Goal: Information Seeking & Learning: Learn about a topic

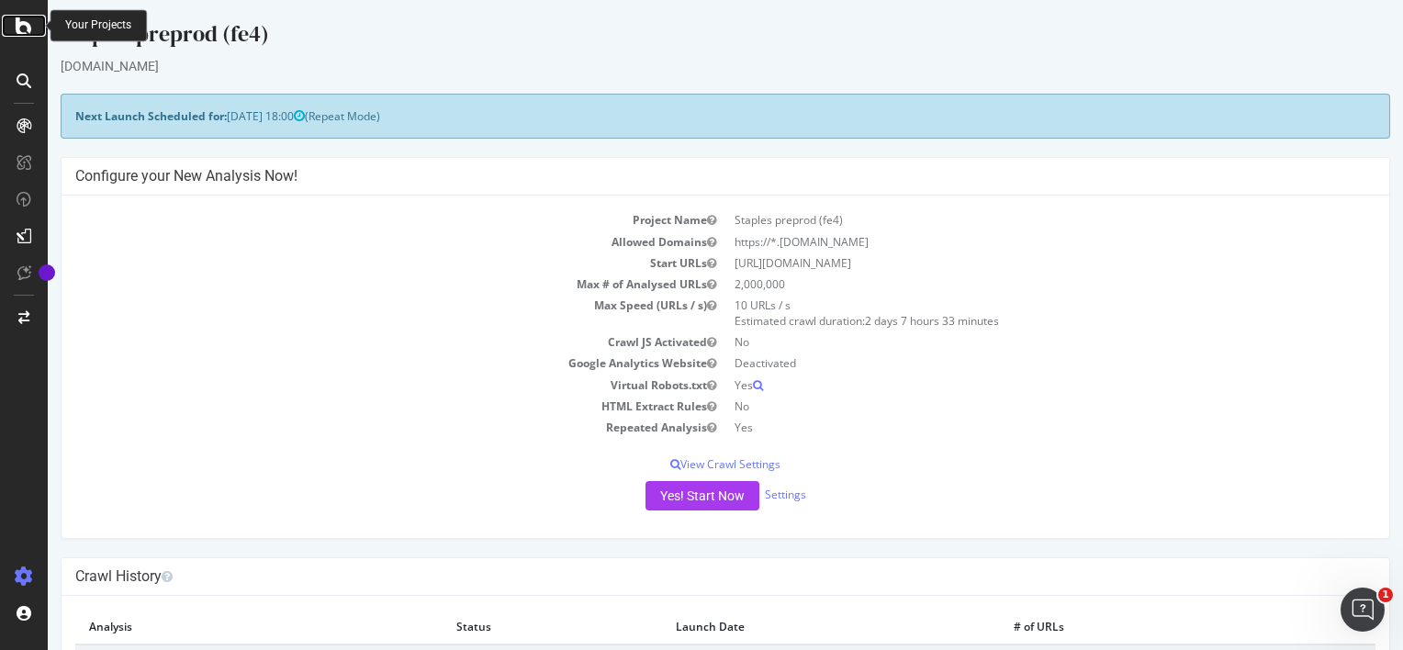
click at [26, 29] on icon at bounding box center [24, 26] width 17 height 22
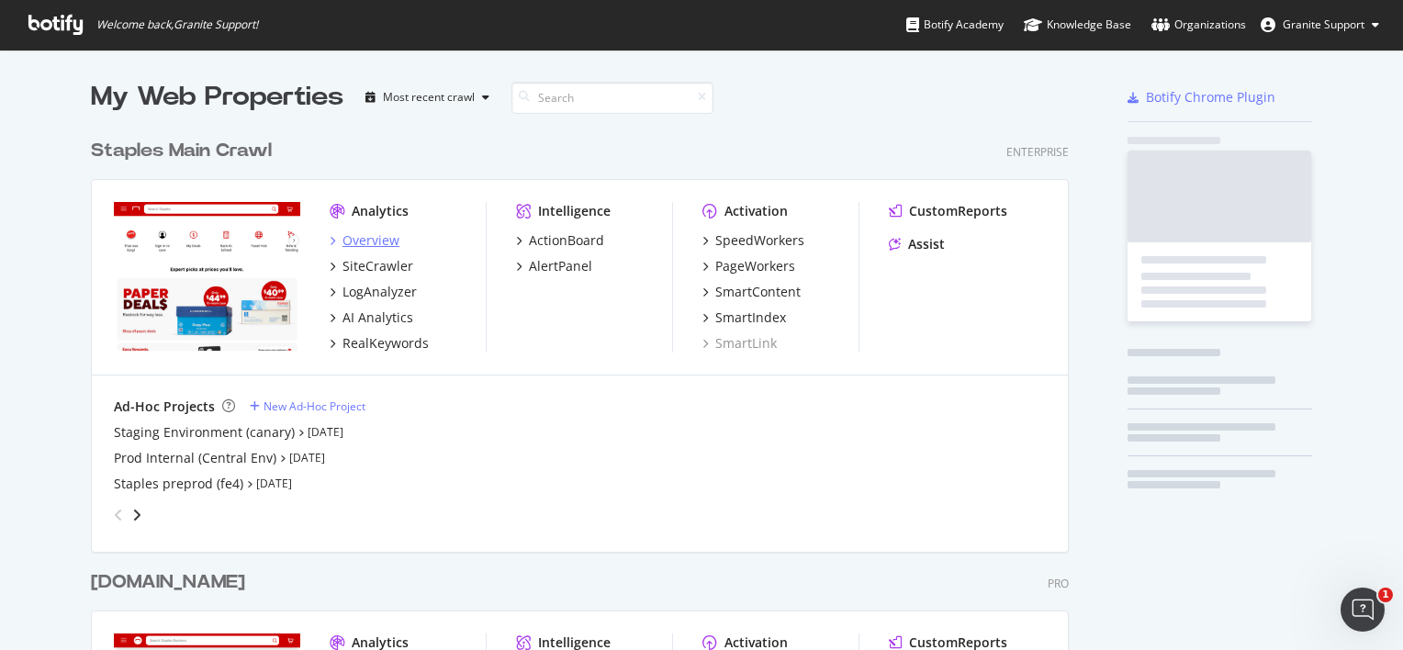
scroll to position [635, 1375]
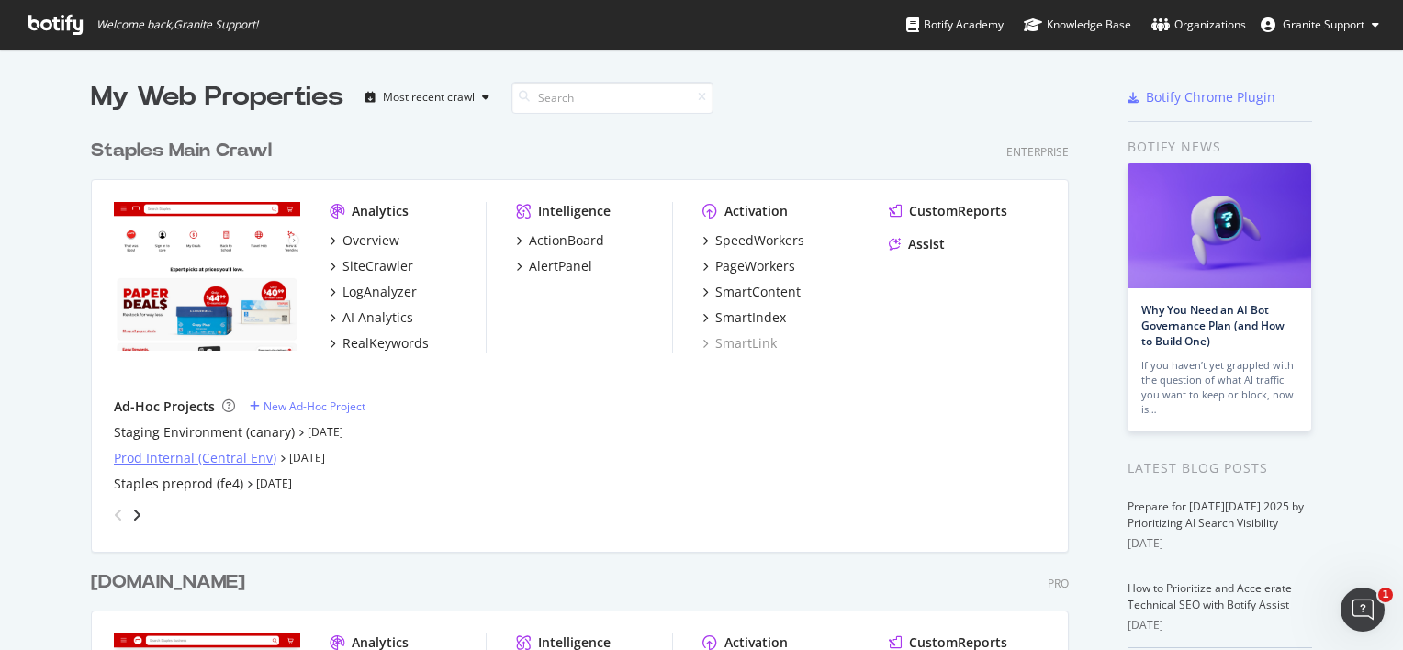
click at [218, 460] on div "Prod Internal (Central Env)" at bounding box center [195, 458] width 163 height 18
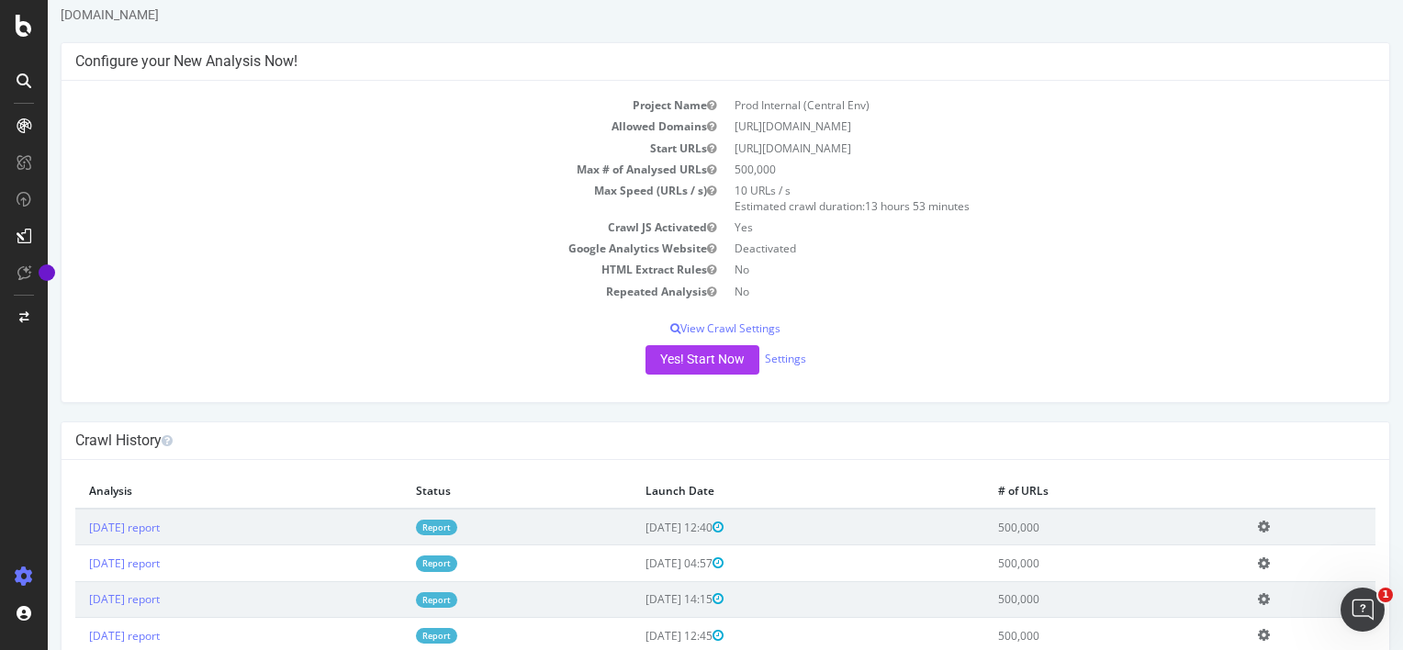
scroll to position [66, 0]
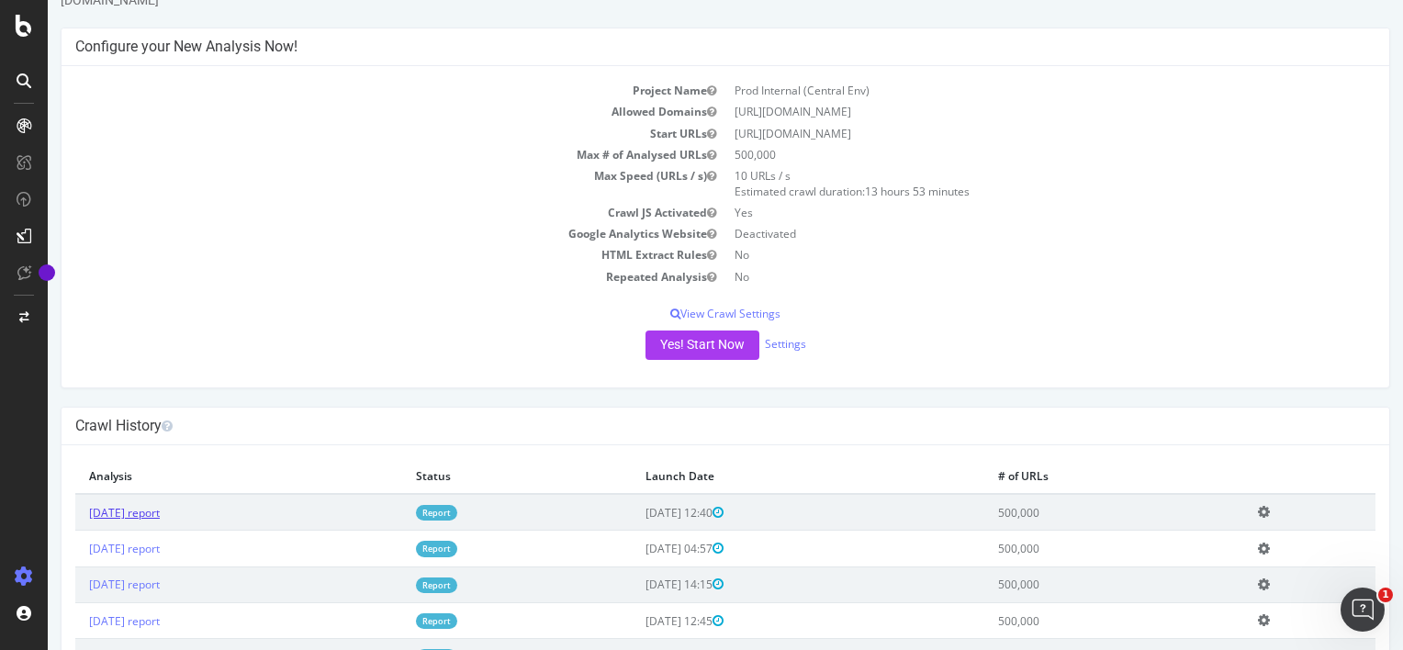
click at [160, 511] on link "[DATE] report" at bounding box center [124, 513] width 71 height 16
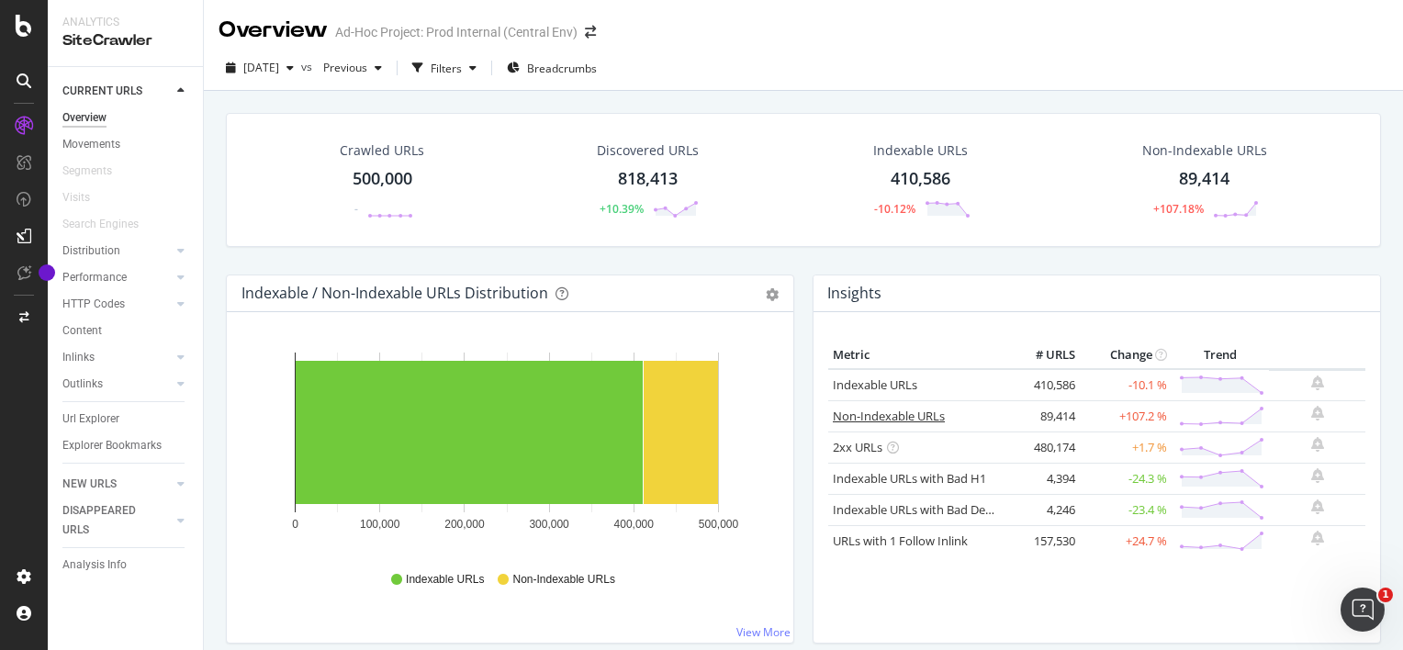
click at [903, 416] on link "Non-Indexable URLs" at bounding box center [889, 416] width 112 height 17
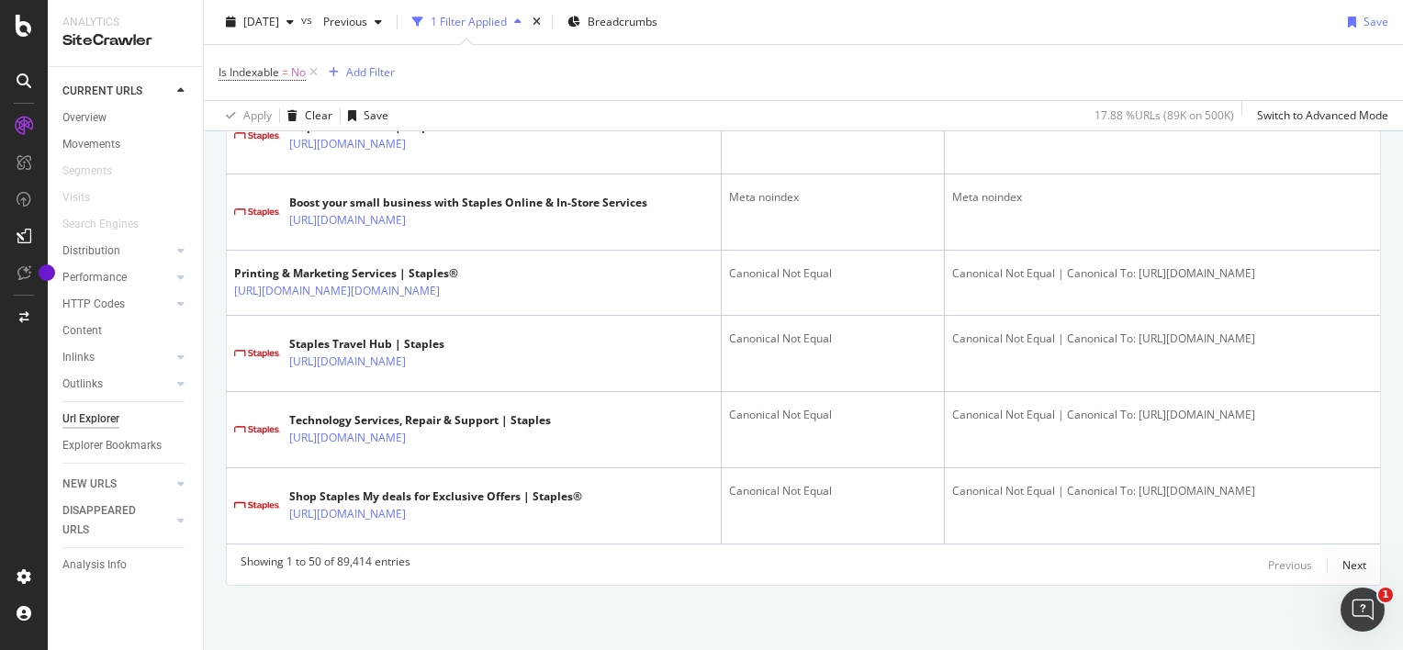
scroll to position [4675, 0]
click at [1352, 560] on div "Next" at bounding box center [1354, 565] width 24 height 16
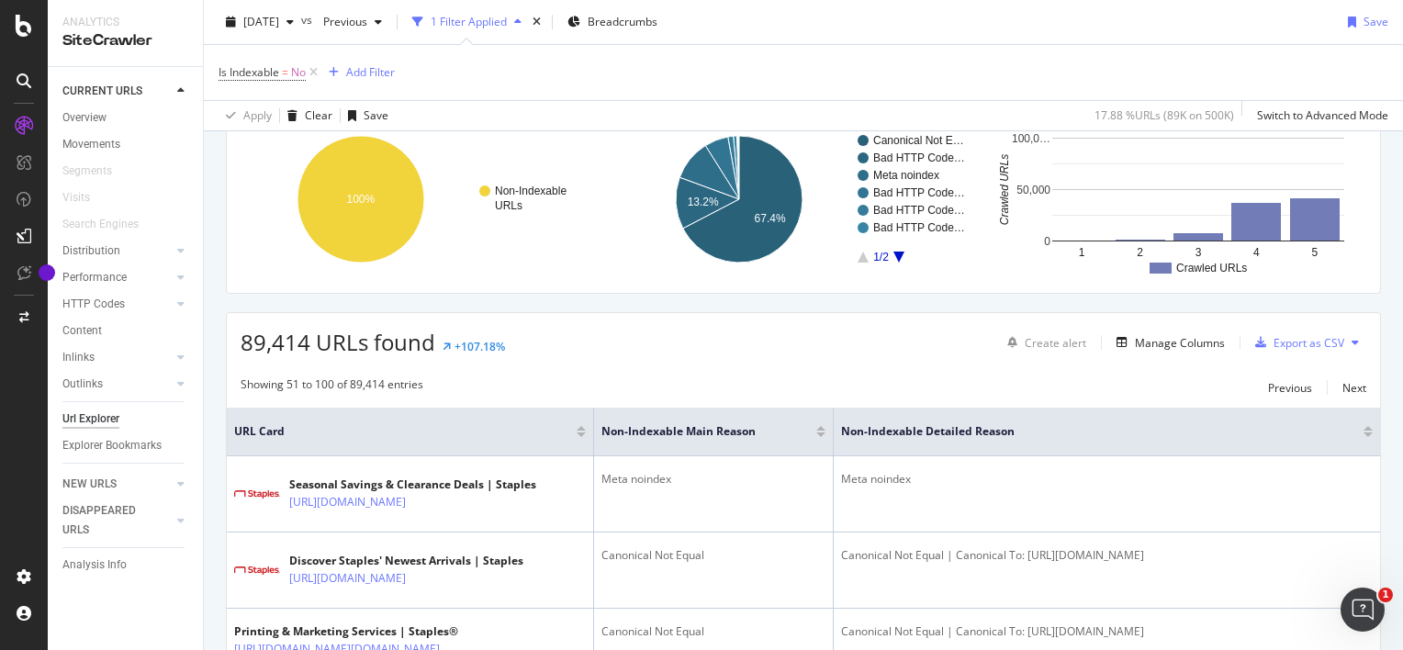
scroll to position [4407, 0]
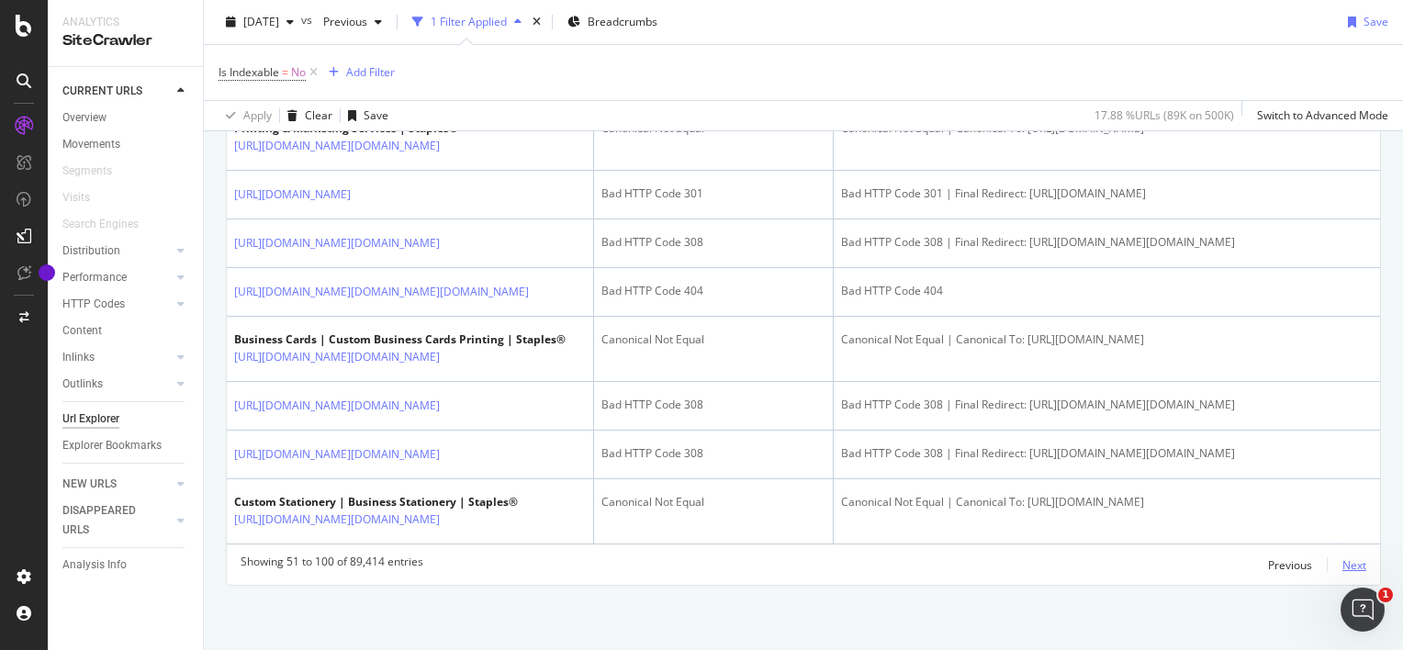
click at [1342, 567] on div "Next" at bounding box center [1354, 565] width 24 height 16
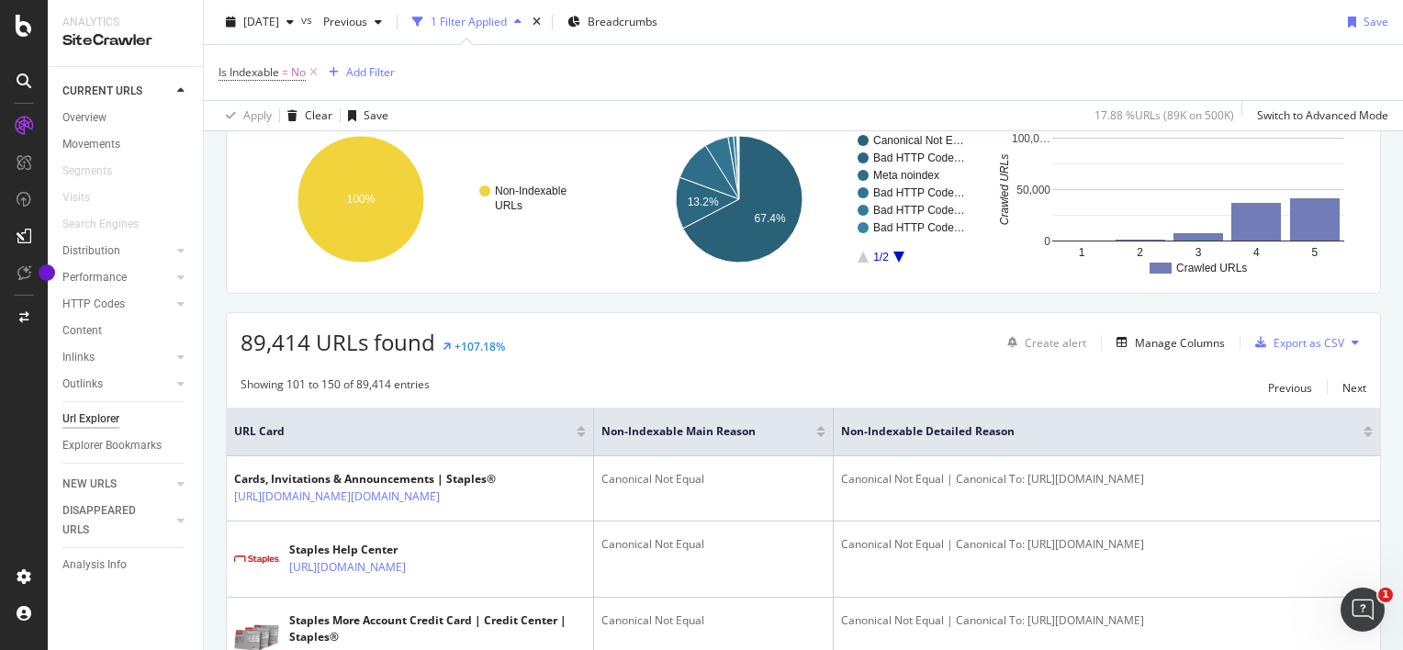
scroll to position [4631, 0]
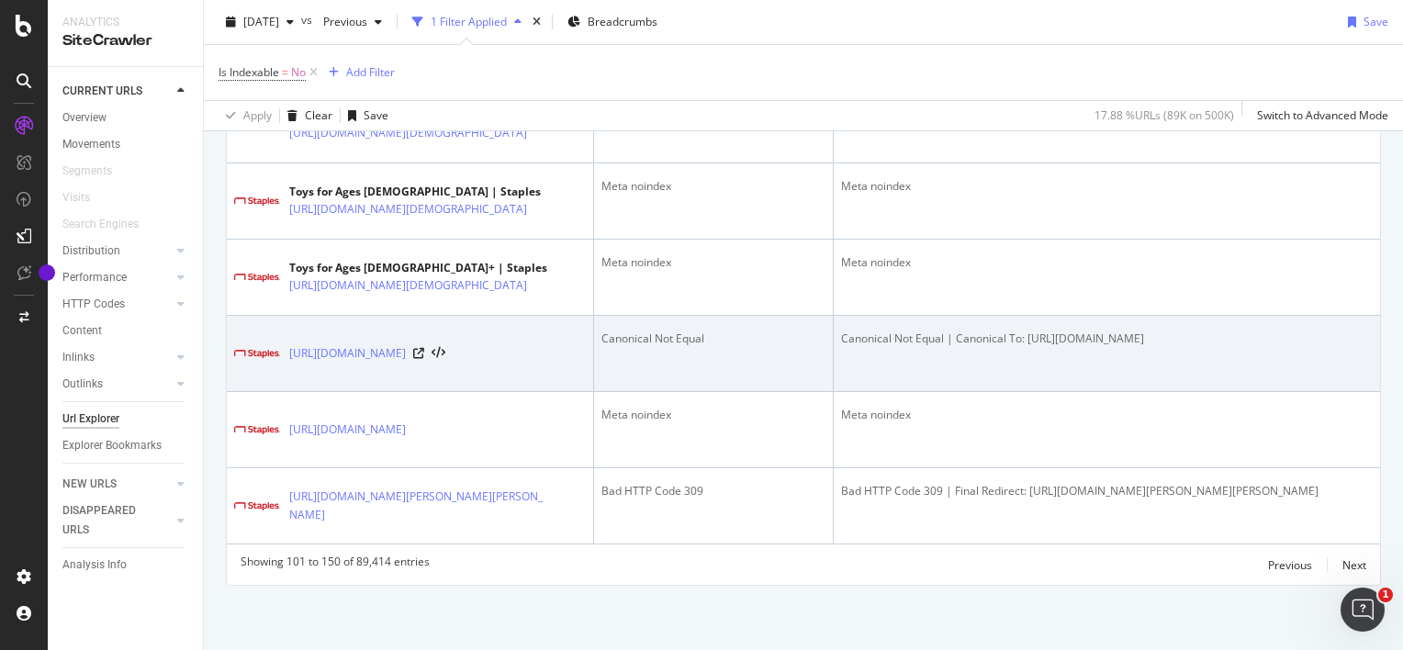
click at [445, 360] on div at bounding box center [429, 353] width 32 height 13
click at [424, 354] on icon at bounding box center [418, 353] width 11 height 11
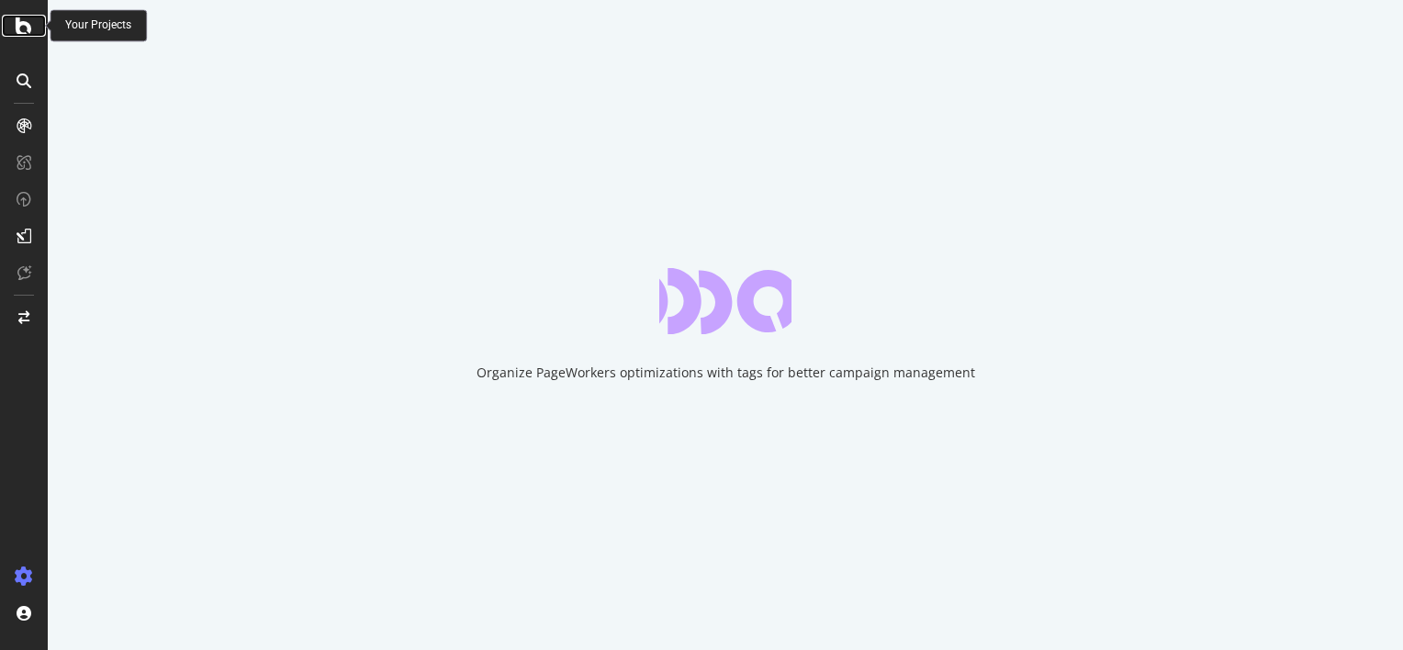
click at [29, 28] on icon at bounding box center [24, 26] width 17 height 22
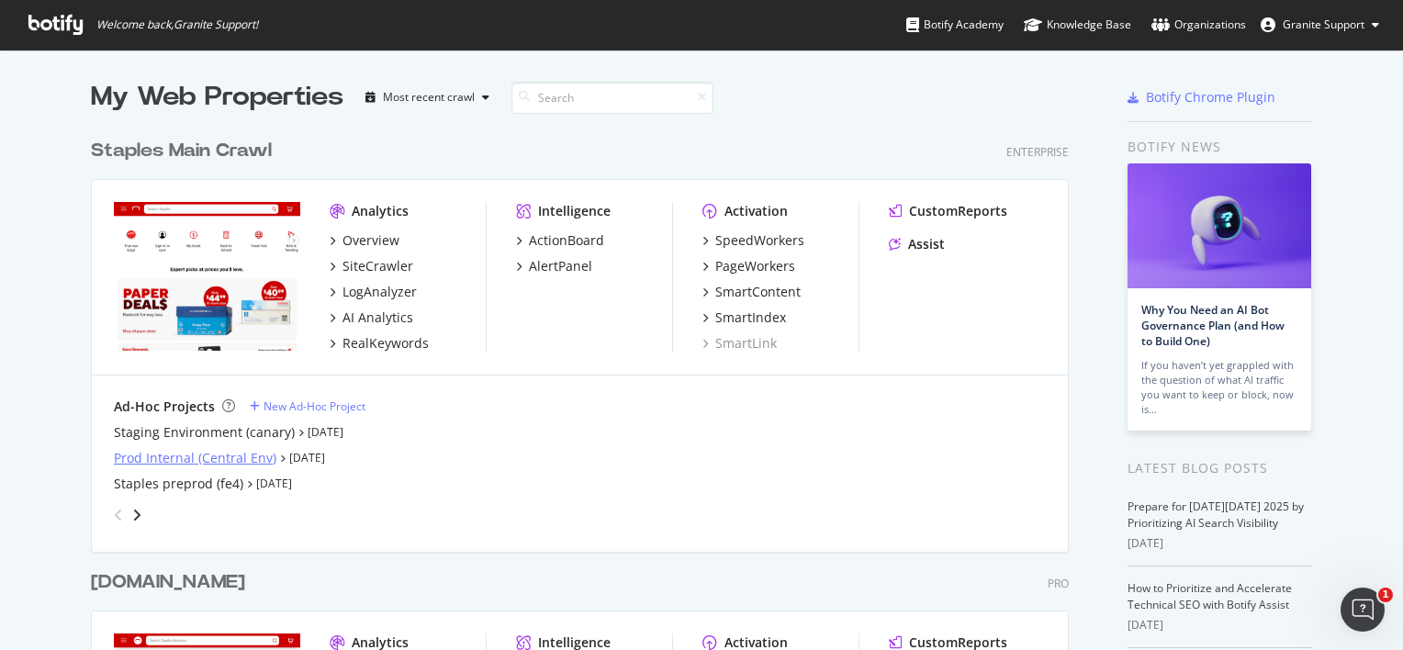
click at [229, 461] on div "Prod Internal (Central Env)" at bounding box center [195, 458] width 163 height 18
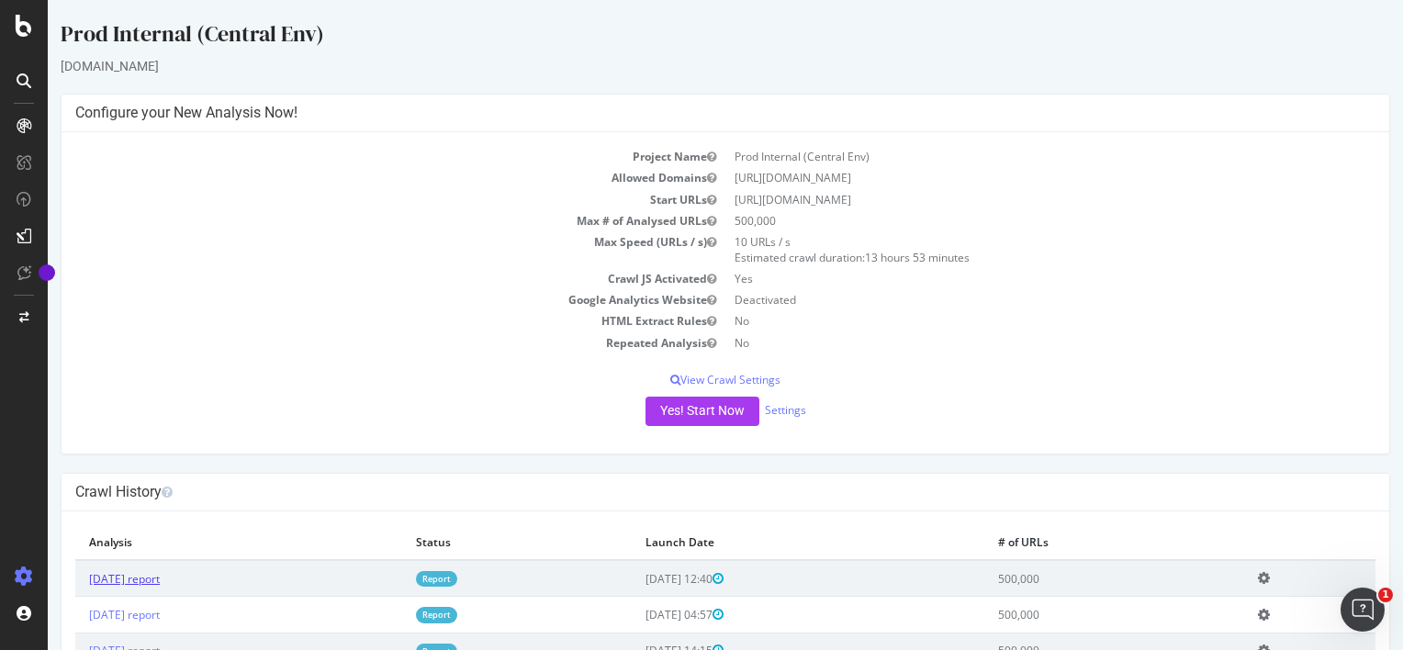
click at [160, 578] on link "[DATE] report" at bounding box center [124, 579] width 71 height 16
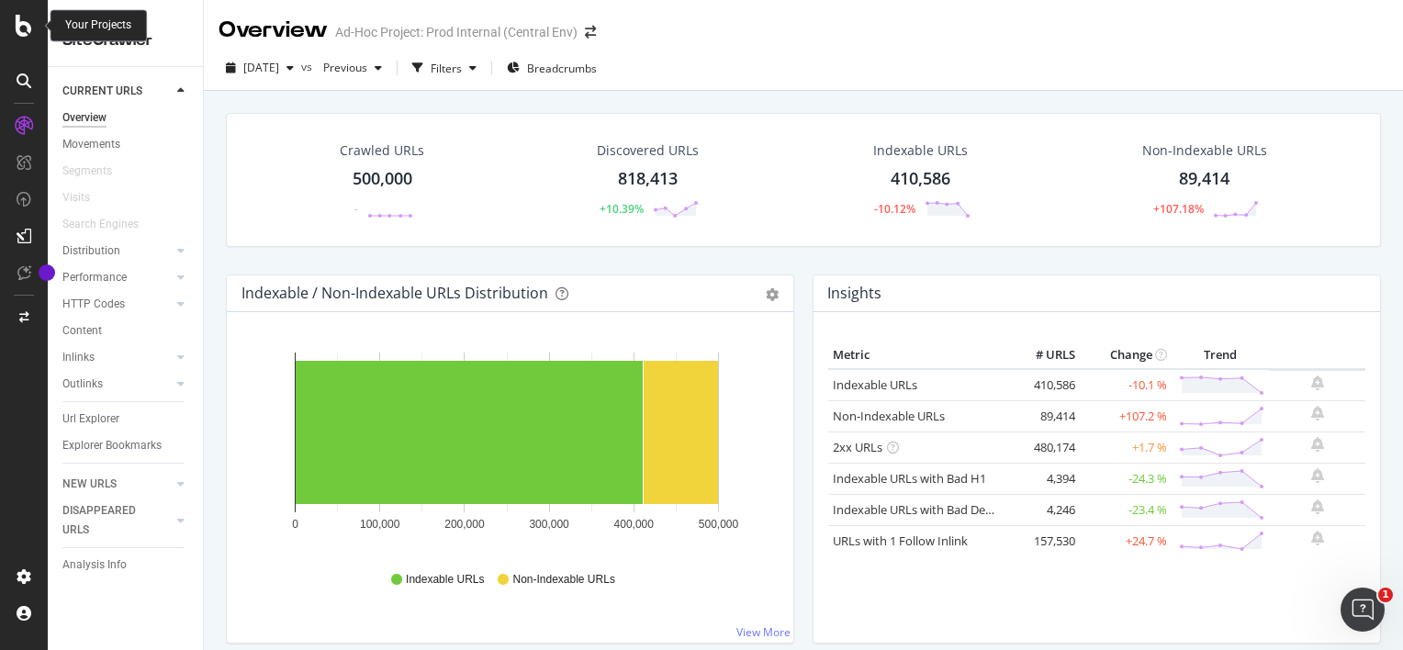
click at [14, 24] on div at bounding box center [24, 26] width 44 height 22
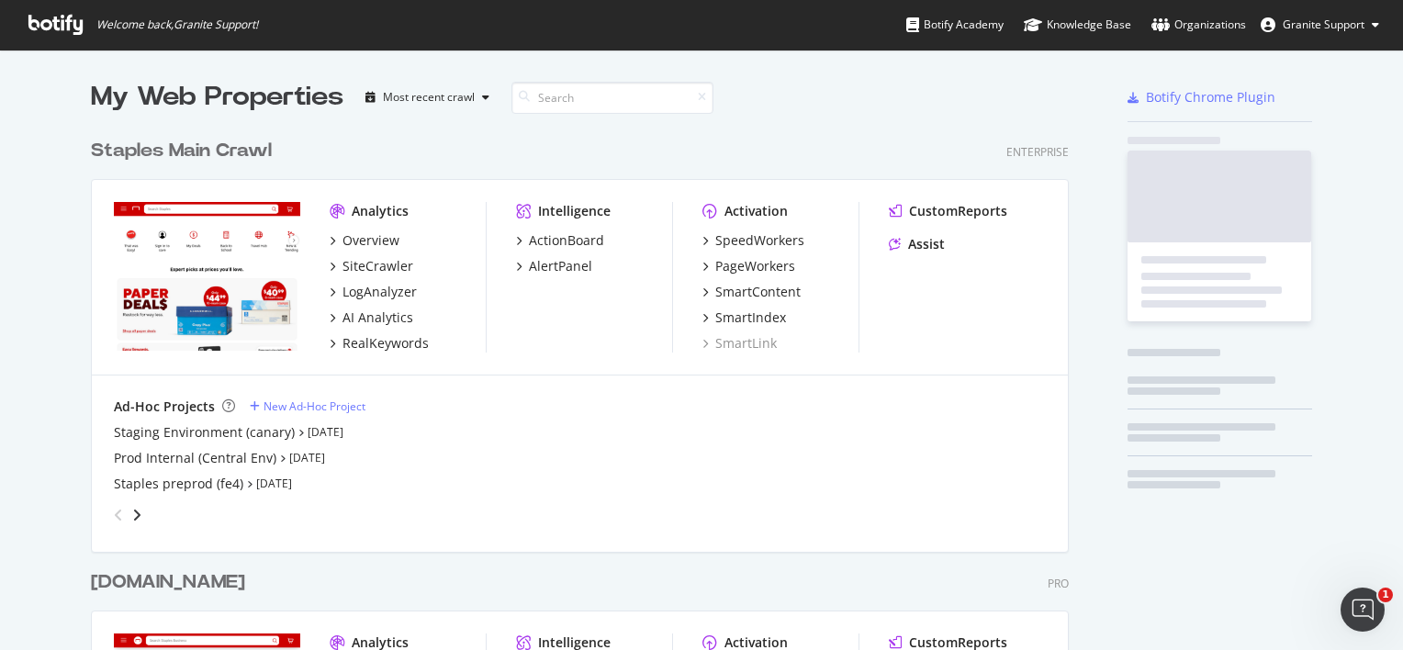
scroll to position [635, 1375]
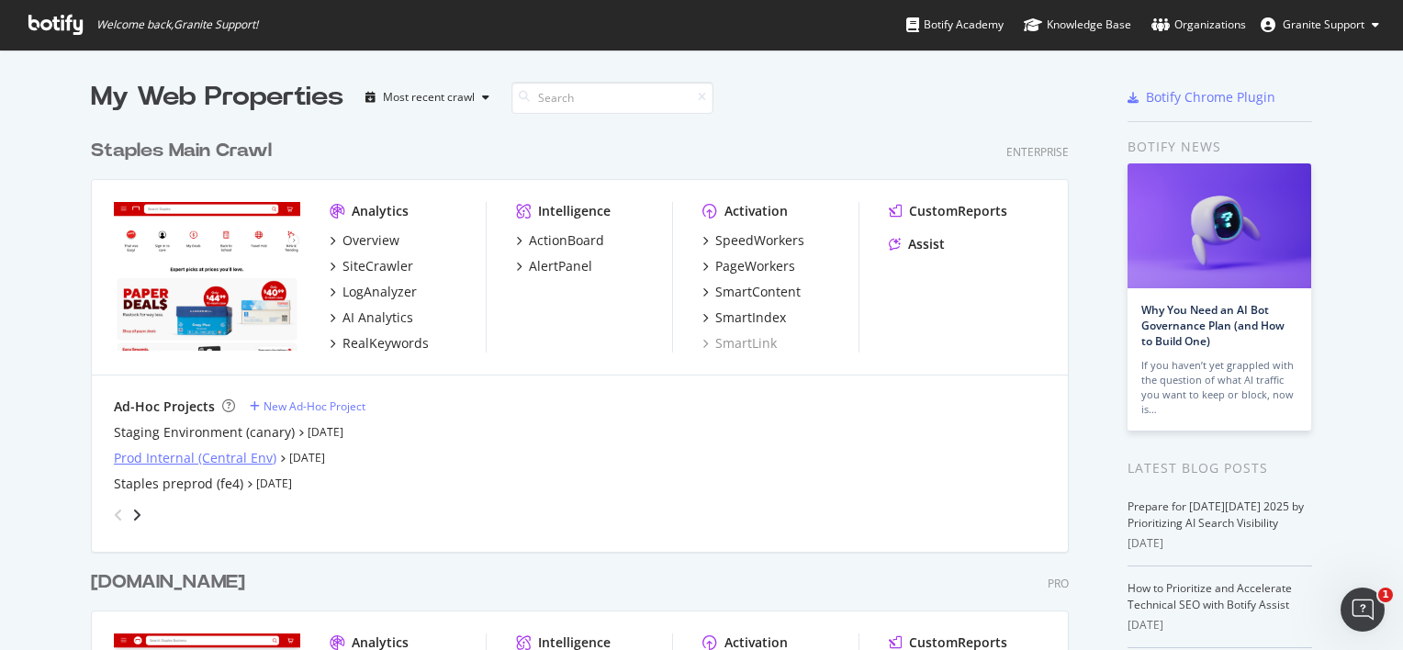
click at [231, 455] on div "Prod Internal (Central Env)" at bounding box center [195, 458] width 163 height 18
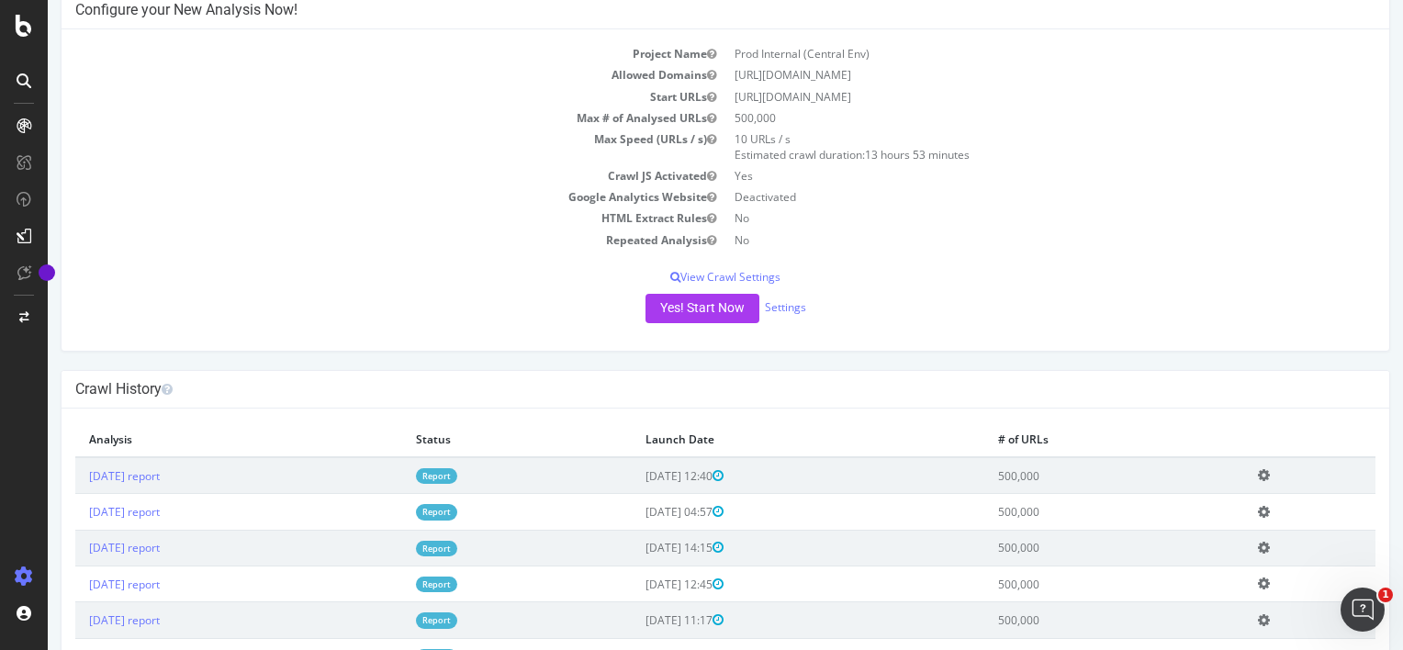
scroll to position [107, 0]
